Goal: Find specific page/section: Find specific page/section

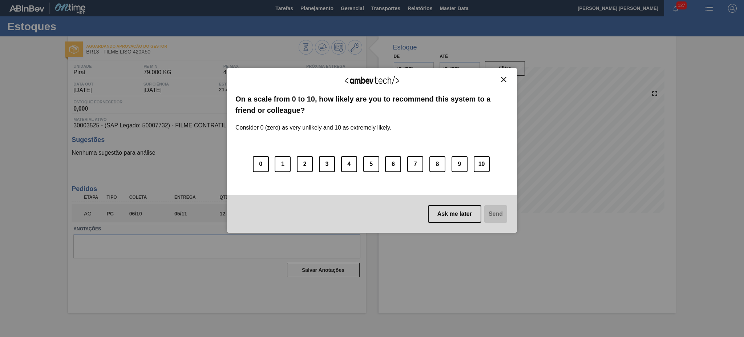
click at [501, 80] on button "Close" at bounding box center [504, 79] width 10 height 6
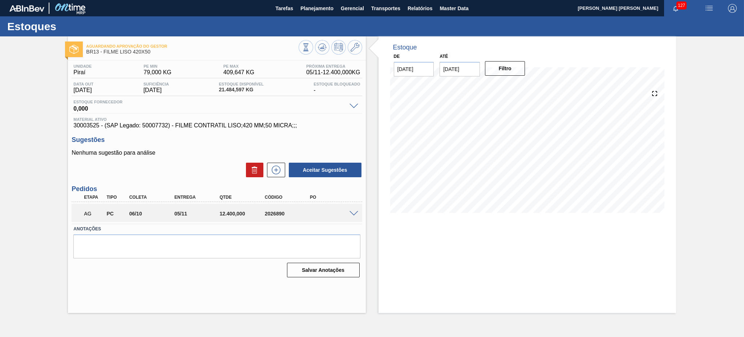
click at [356, 211] on span at bounding box center [354, 213] width 9 height 5
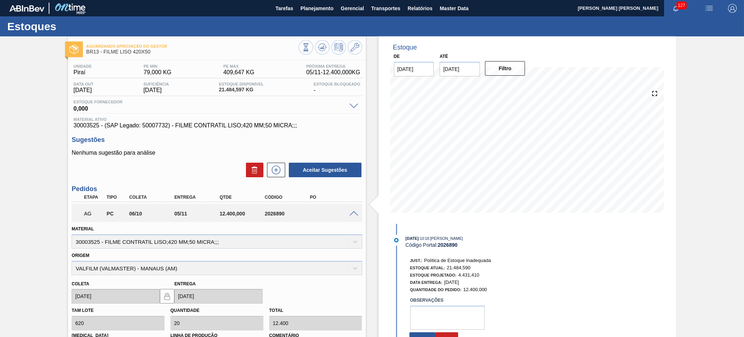
click at [464, 68] on input "23/09/2025" at bounding box center [460, 69] width 40 height 15
click at [520, 86] on button "Next Month" at bounding box center [521, 86] width 5 height 5
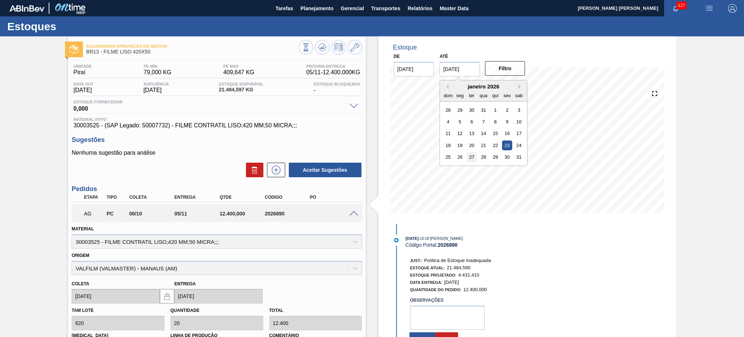
click at [470, 160] on div "27" at bounding box center [472, 157] width 10 height 10
type input "27/01/2026"
click at [509, 68] on button "Filtro" at bounding box center [505, 68] width 40 height 15
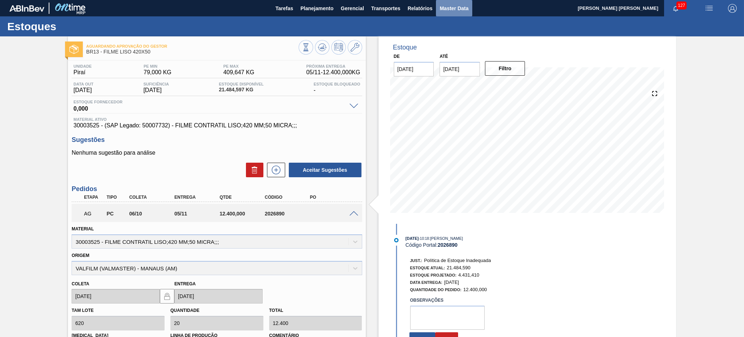
click at [462, 5] on span "Master Data" at bounding box center [454, 8] width 29 height 9
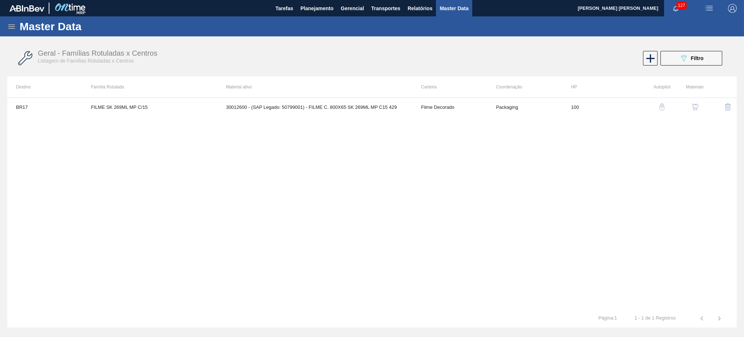
click at [548, 134] on div "BR17 FILME SK 269ML MP C/15 30012600 - (SAP Legado: 50799001) - FILME C. 800X65…" at bounding box center [372, 203] width 730 height 212
click at [695, 60] on span "Filtro" at bounding box center [697, 58] width 13 height 6
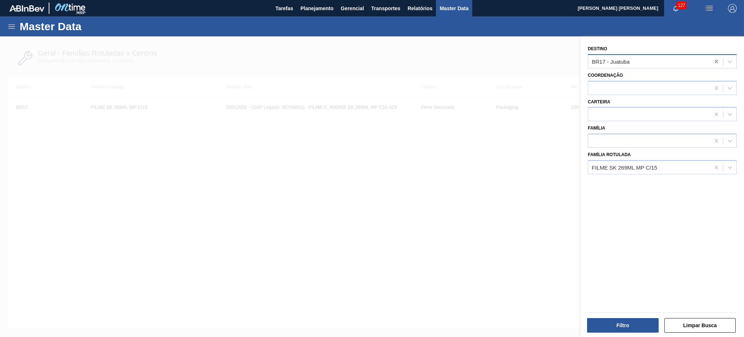
click at [716, 60] on icon at bounding box center [716, 62] width 3 height 4
click at [718, 168] on icon at bounding box center [716, 167] width 7 height 7
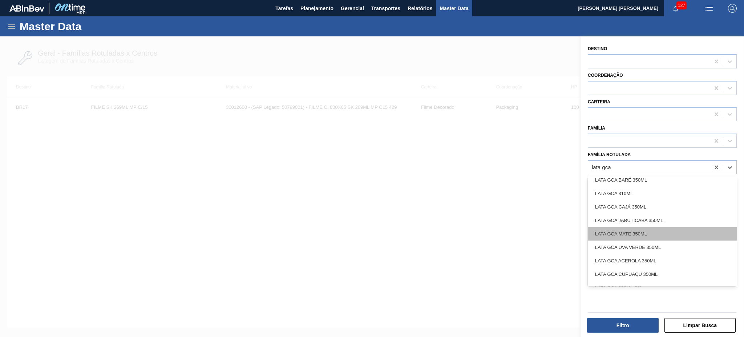
scroll to position [217, 0]
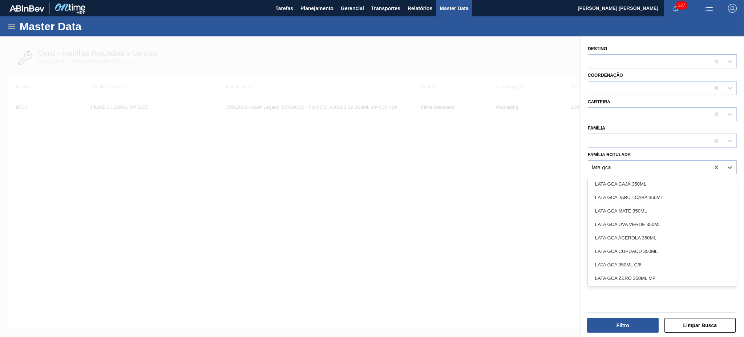
type Rotulada "lata gca"
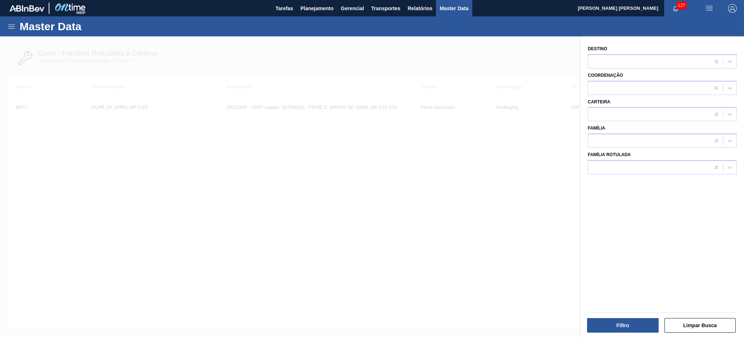
click at [382, 186] on div at bounding box center [372, 204] width 744 height 337
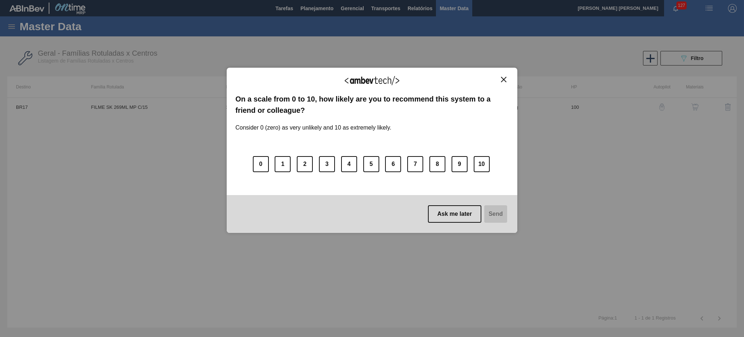
click at [508, 78] on button "Close" at bounding box center [504, 79] width 10 height 6
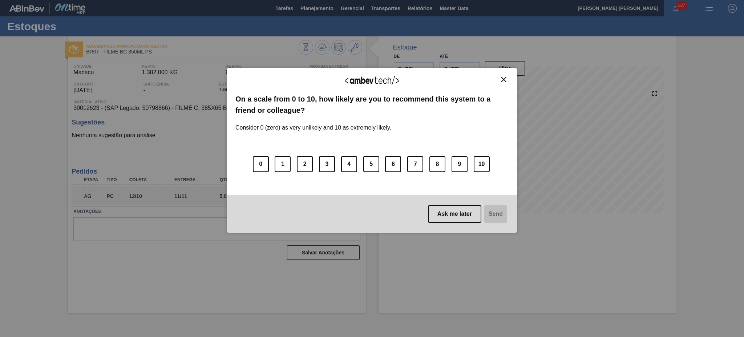
click at [504, 82] on button "Close" at bounding box center [504, 79] width 10 height 6
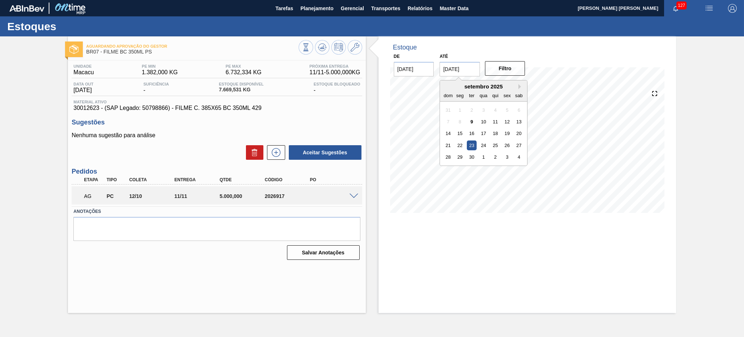
click at [457, 72] on input "23/09/2025" at bounding box center [460, 69] width 40 height 15
click at [521, 86] on button "Next Month" at bounding box center [521, 86] width 5 height 5
click at [473, 156] on div "30" at bounding box center [472, 157] width 10 height 10
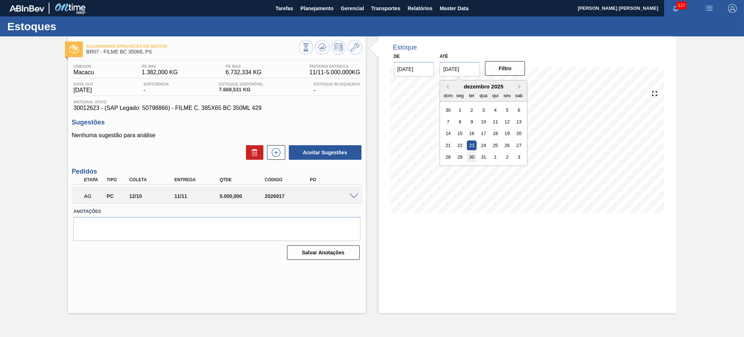
type input "30/12/2025"
click at [507, 69] on button "Filtro" at bounding box center [505, 68] width 40 height 15
click at [350, 196] on span at bounding box center [354, 195] width 9 height 5
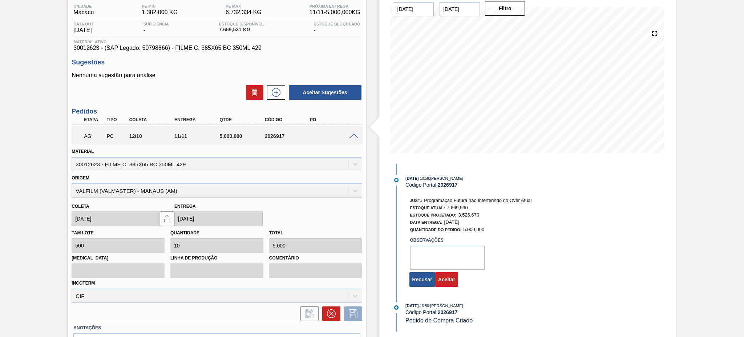
scroll to position [97, 0]
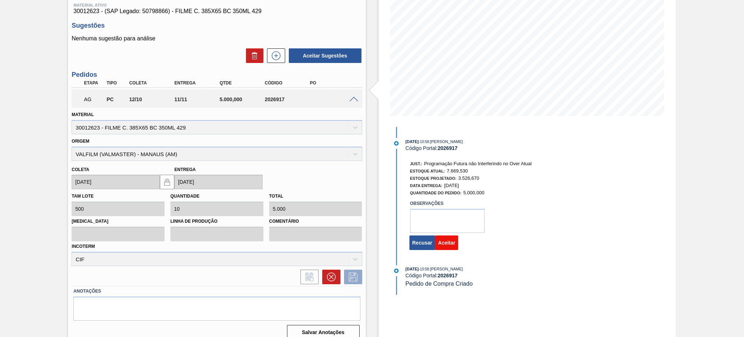
click at [447, 246] on button "Aceitar" at bounding box center [446, 242] width 23 height 15
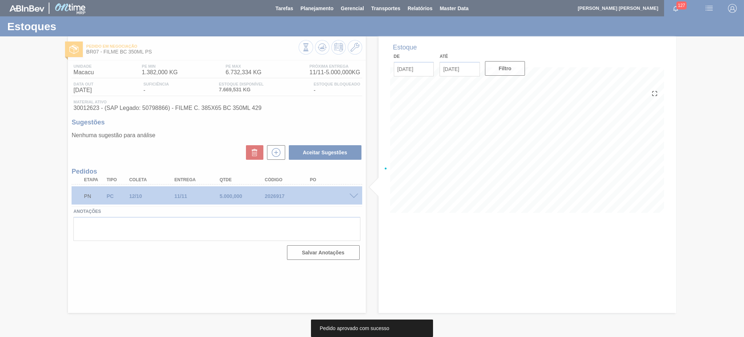
scroll to position [0, 0]
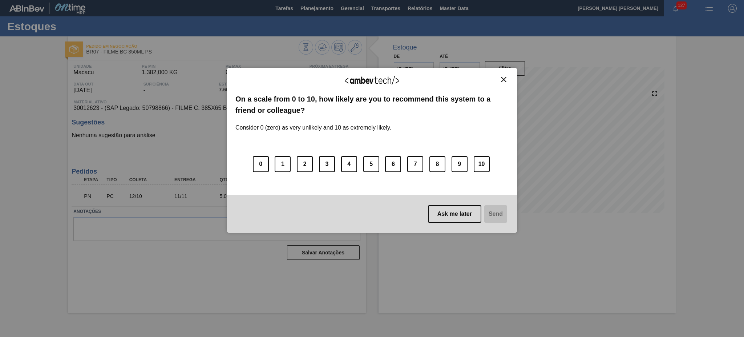
click at [505, 79] on img "Close" at bounding box center [503, 79] width 5 height 5
